Goal: Information Seeking & Learning: Learn about a topic

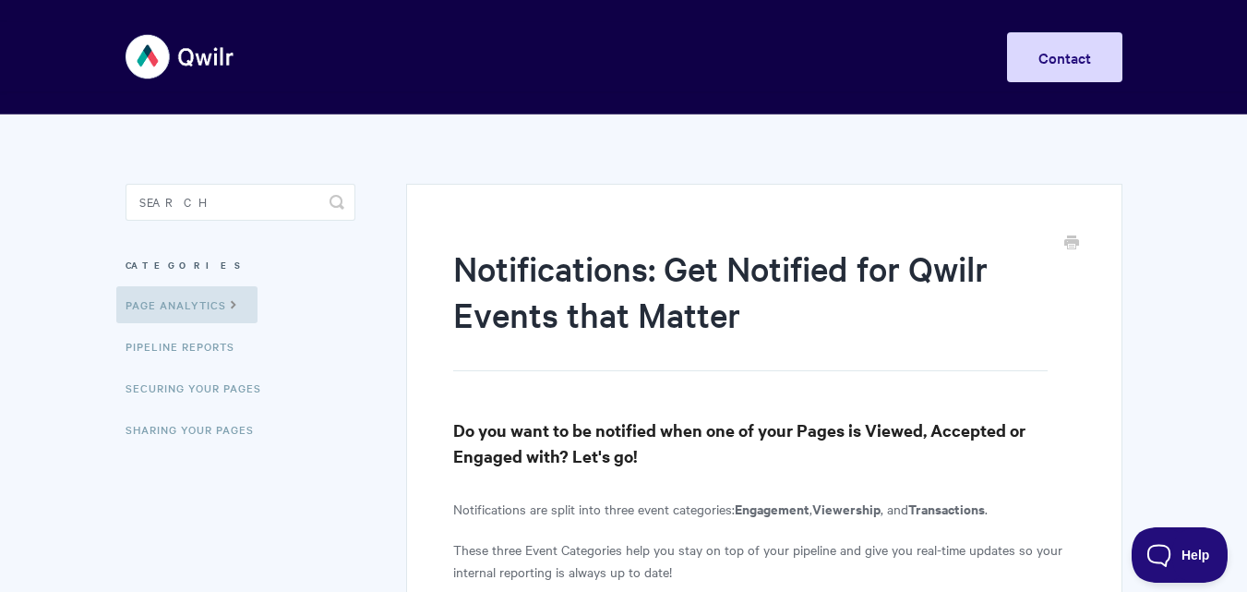
click at [159, 265] on h3 "Categories" at bounding box center [240, 264] width 230 height 33
click at [232, 305] on icon at bounding box center [234, 302] width 16 height 15
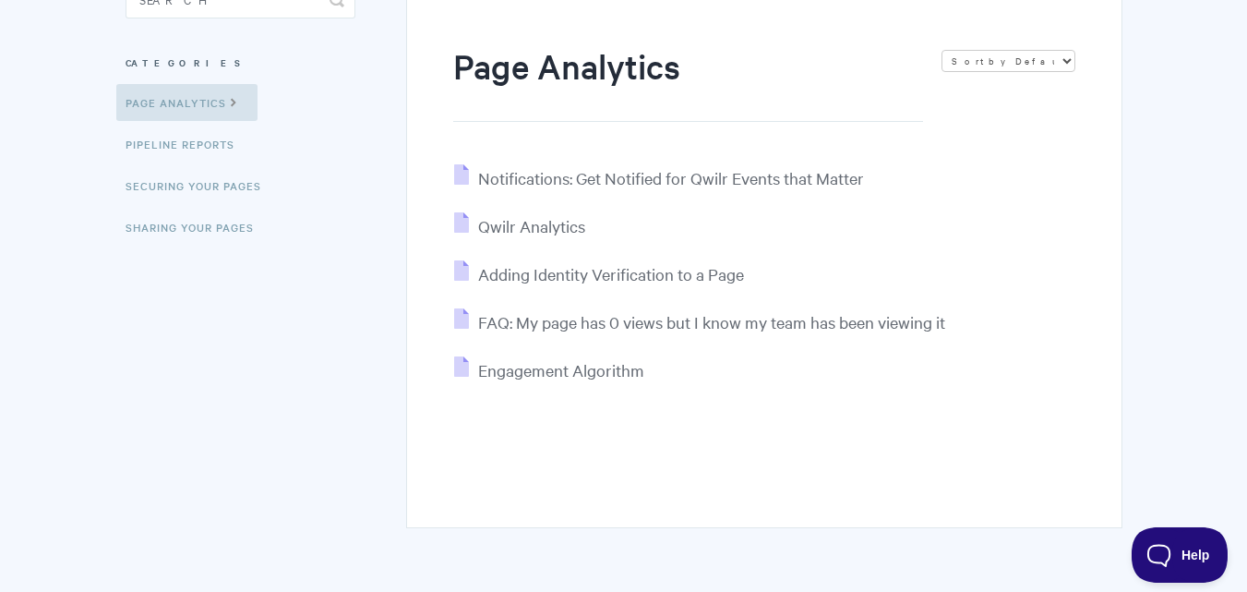
scroll to position [269, 0]
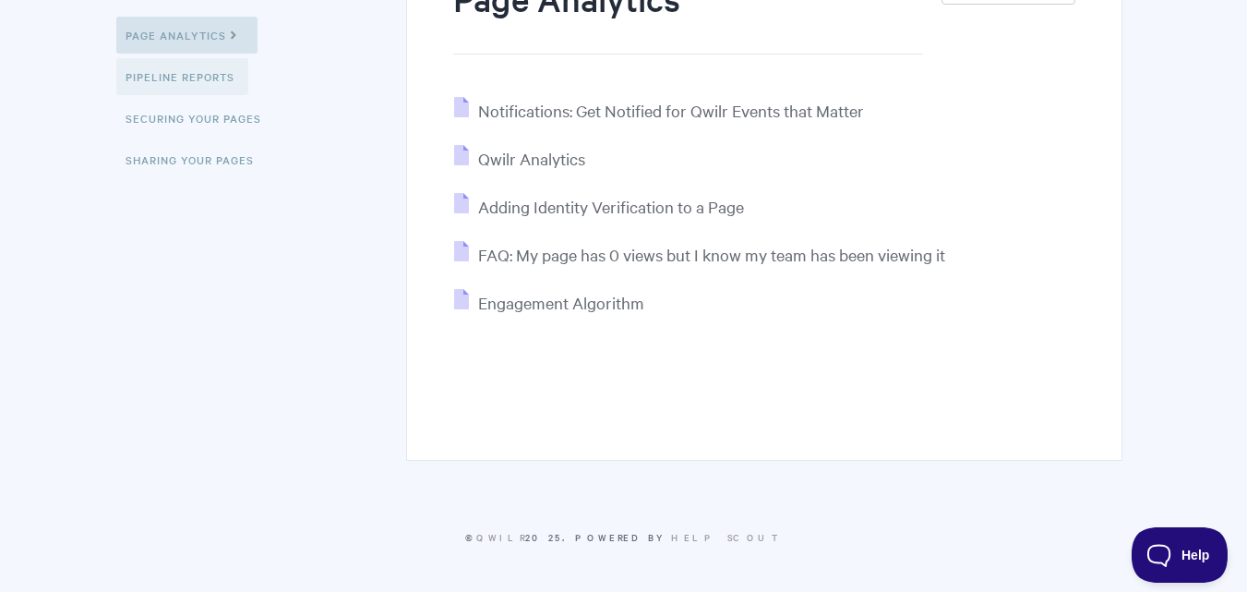
click at [177, 75] on link "Pipeline reports" at bounding box center [182, 76] width 132 height 37
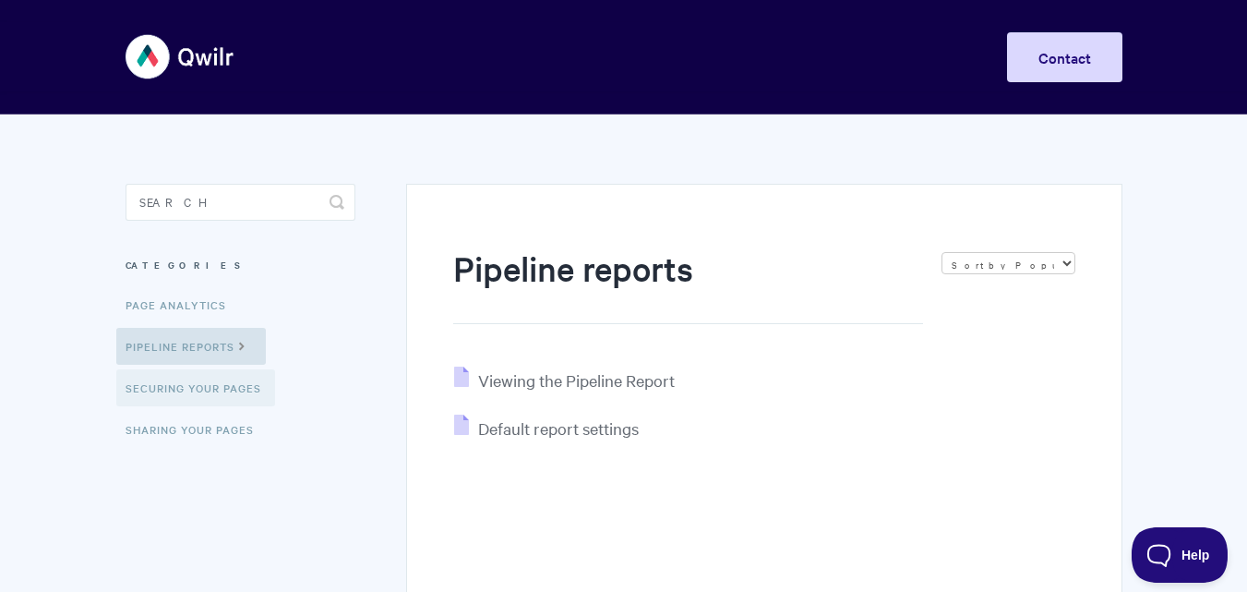
click at [223, 393] on link "Securing Your Pages" at bounding box center [195, 387] width 159 height 37
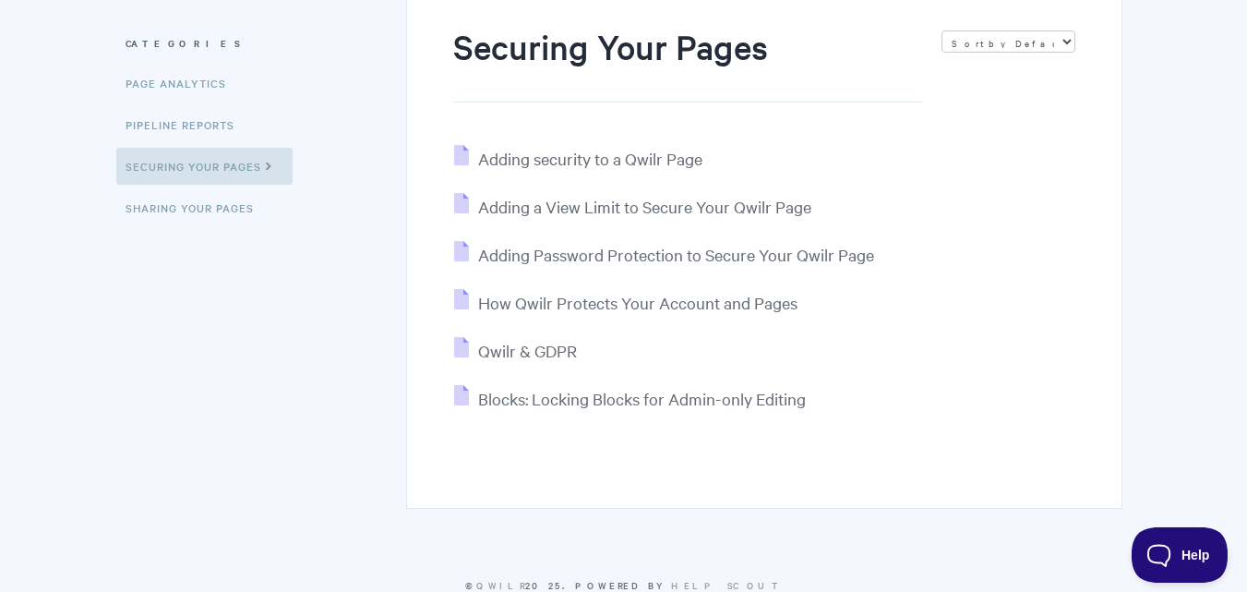
scroll to position [269, 0]
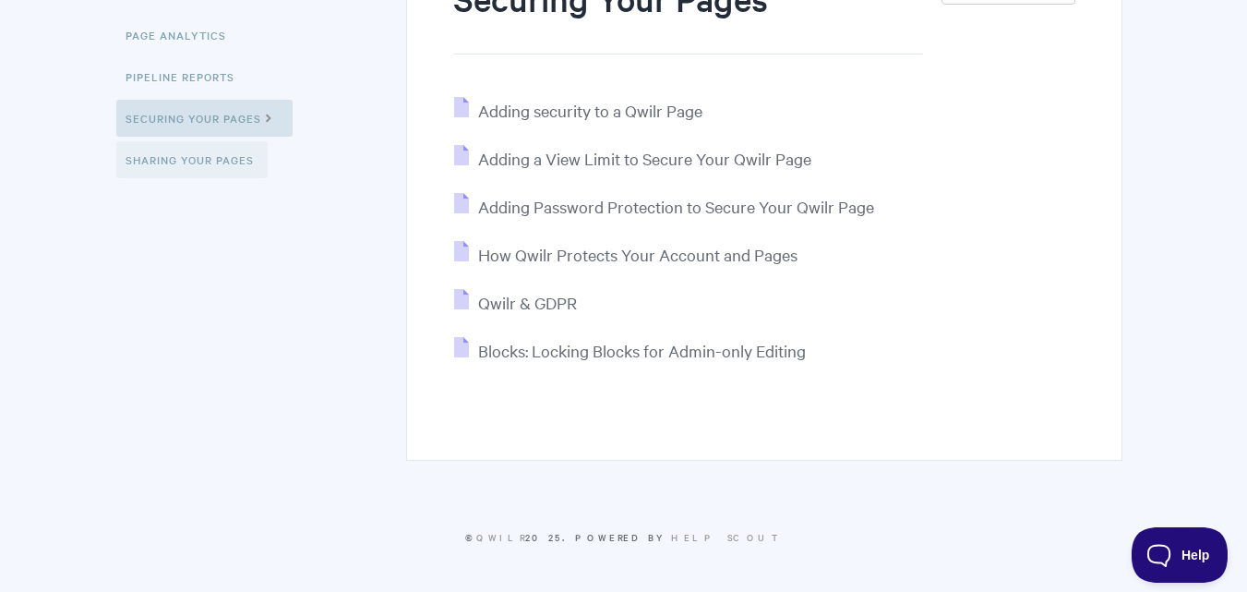
click at [200, 160] on link "Sharing Your Pages" at bounding box center [191, 159] width 151 height 37
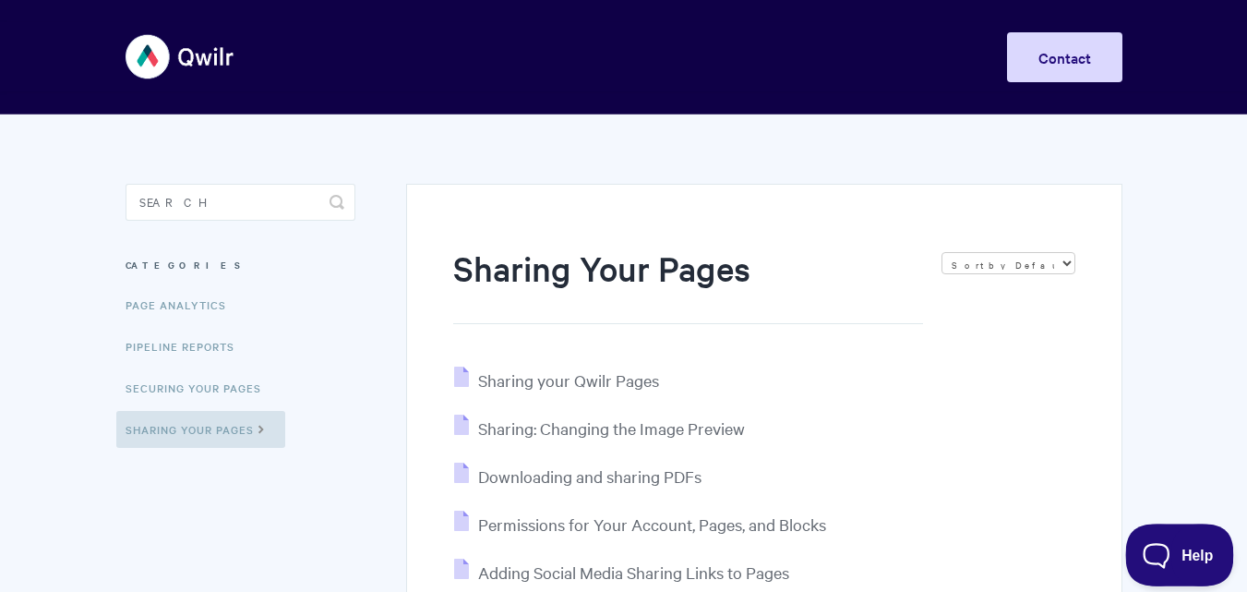
drag, startPoint x: 1156, startPoint y: 551, endPoint x: 1165, endPoint y: 553, distance: 9.4
click at [1165, 553] on span "Help" at bounding box center [1173, 550] width 96 height 13
